Goal: Find specific page/section: Find specific page/section

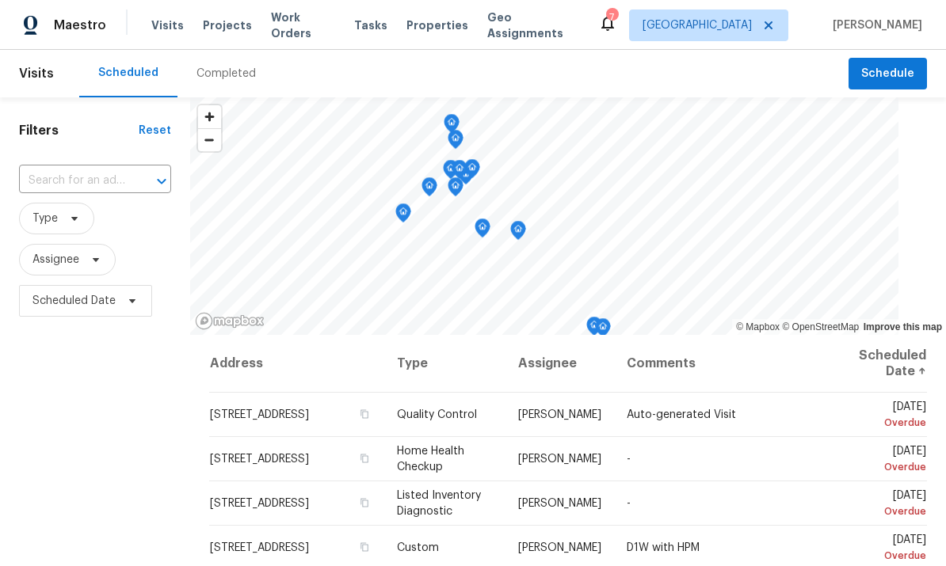
click at [406, 9] on div "Maestro Visits Projects Work Orders Tasks Properties Geo Assignments 7 Los Ange…" at bounding box center [473, 25] width 946 height 50
click at [421, 32] on span "Properties" at bounding box center [437, 25] width 62 height 16
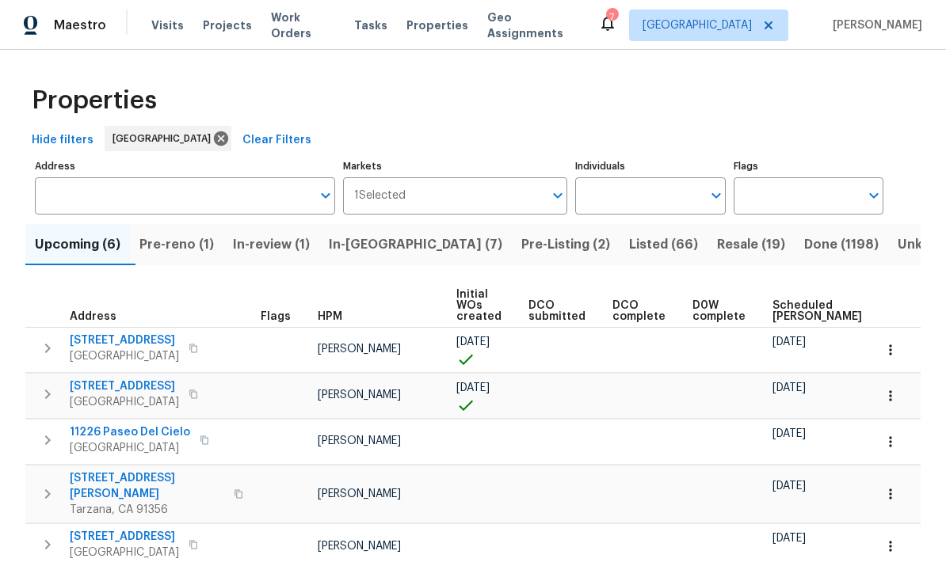
click at [634, 204] on input "Individuals" at bounding box center [638, 195] width 126 height 37
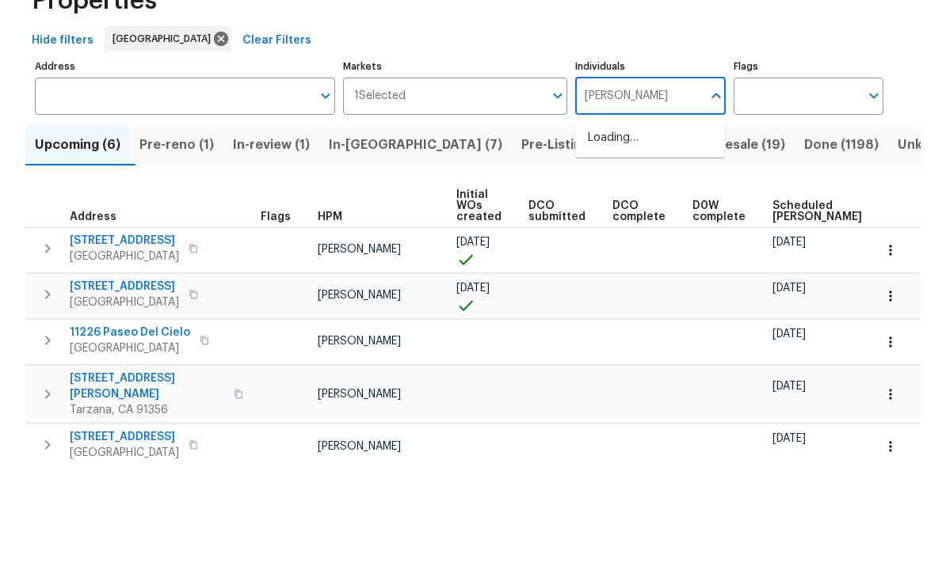
type input "frank"
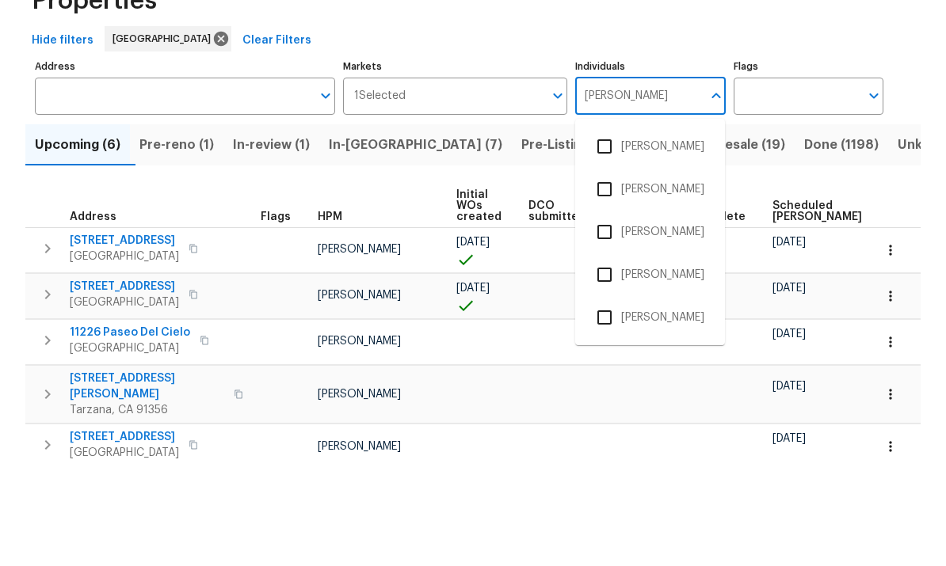
scroll to position [59, 0]
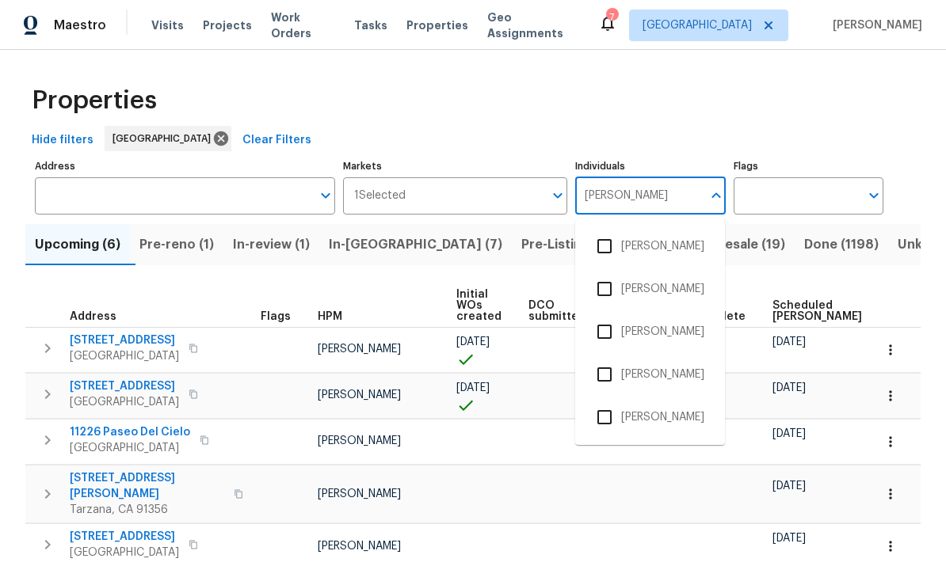
click at [606, 401] on input "checkbox" at bounding box center [604, 417] width 33 height 33
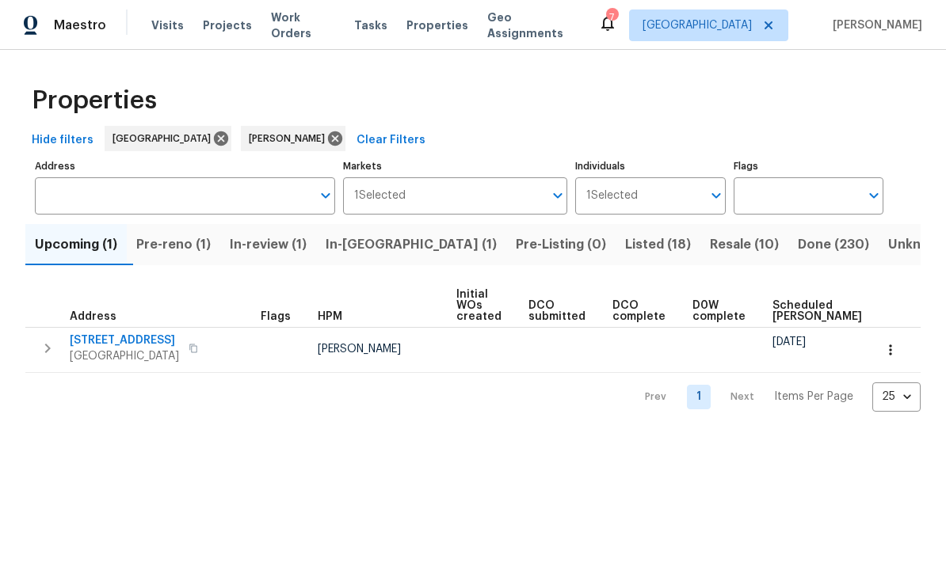
click at [710, 243] on span "Resale (10)" at bounding box center [744, 245] width 69 height 22
